Goal: Task Accomplishment & Management: Complete application form

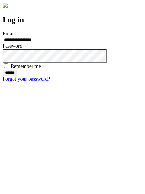
type input "**********"
click at [17, 76] on input "******" at bounding box center [10, 73] width 15 height 6
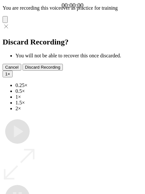
type input "**********"
